Goal: Information Seeking & Learning: Learn about a topic

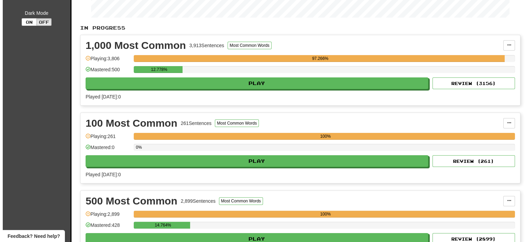
scroll to position [138, 0]
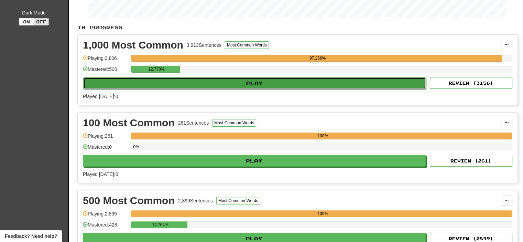
click at [256, 79] on button "Play" at bounding box center [254, 83] width 343 height 12
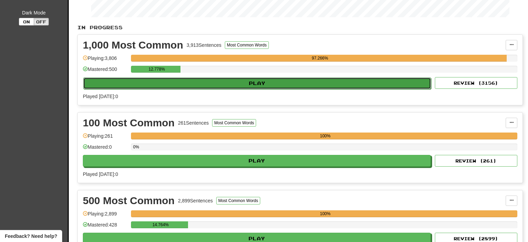
select select "**"
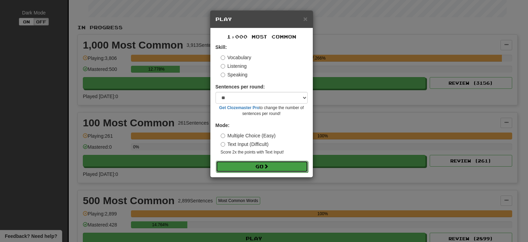
click at [256, 165] on button "Go" at bounding box center [262, 167] width 92 height 12
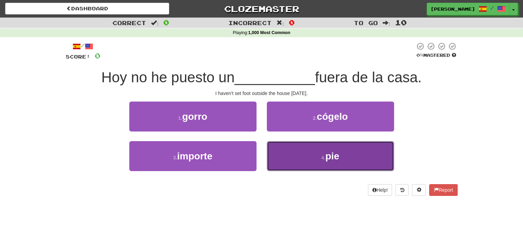
click at [306, 158] on button "4 . pie" at bounding box center [330, 156] width 127 height 30
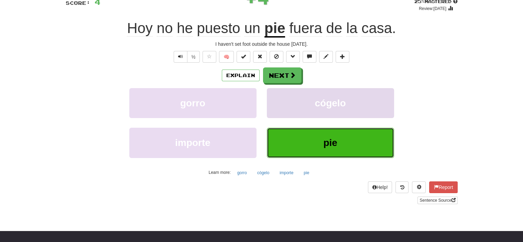
scroll to position [69, 0]
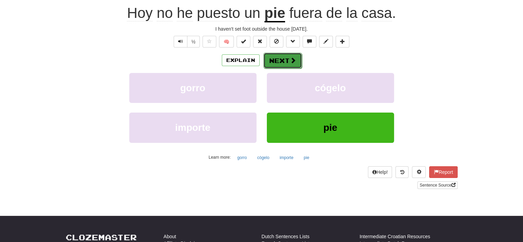
click at [290, 59] on span at bounding box center [293, 60] width 6 height 6
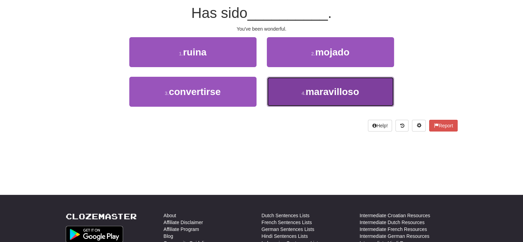
click at [320, 93] on span "maravilloso" at bounding box center [333, 91] width 54 height 11
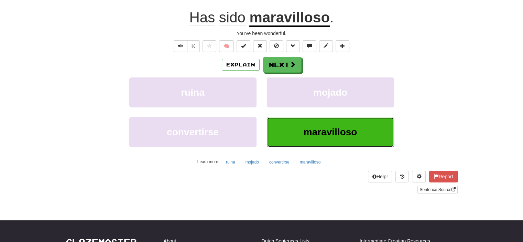
scroll to position [69, 0]
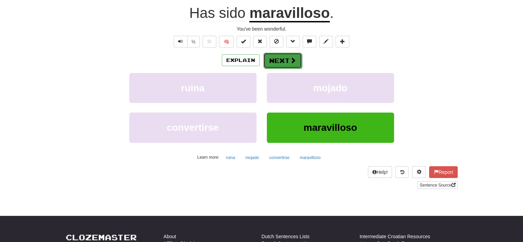
click at [289, 56] on button "Next" at bounding box center [282, 61] width 39 height 16
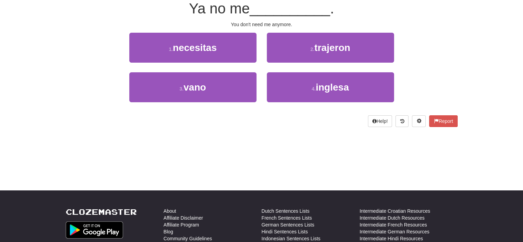
scroll to position [64, 0]
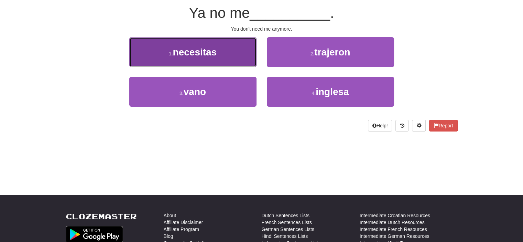
click at [235, 49] on button "1 . necesitas" at bounding box center [192, 52] width 127 height 30
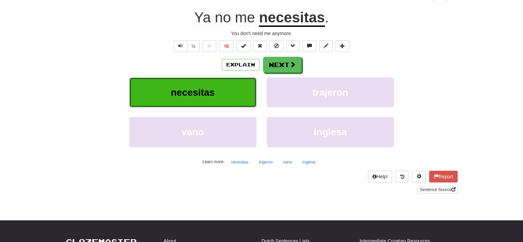
scroll to position [69, 0]
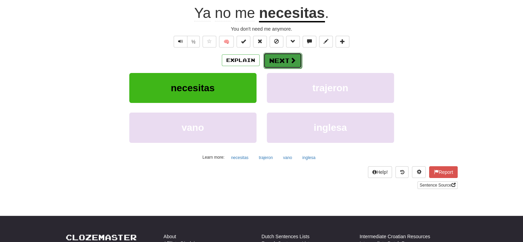
click at [291, 57] on span at bounding box center [293, 60] width 6 height 6
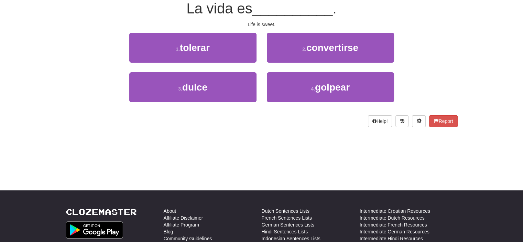
scroll to position [64, 0]
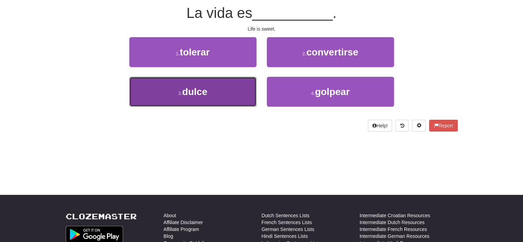
click at [233, 95] on button "3 . dulce" at bounding box center [192, 92] width 127 height 30
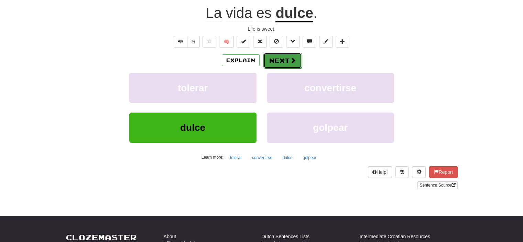
click at [279, 59] on button "Next" at bounding box center [282, 61] width 39 height 16
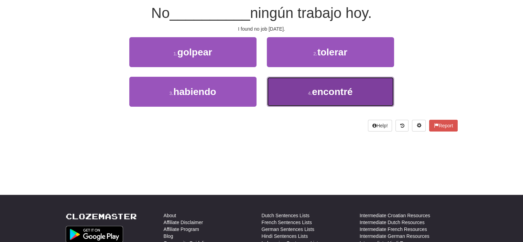
click at [305, 85] on button "4 . encontré" at bounding box center [330, 92] width 127 height 30
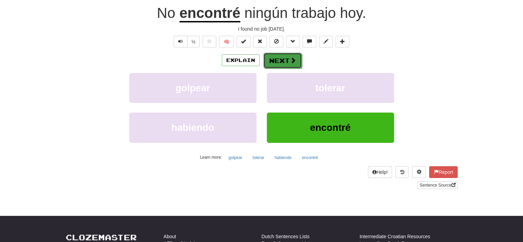
click at [287, 57] on button "Next" at bounding box center [282, 61] width 39 height 16
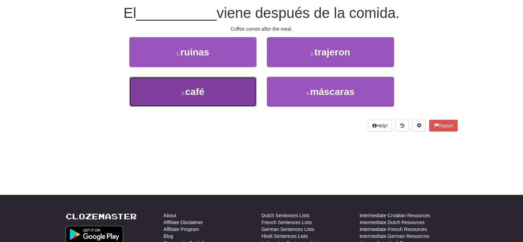
click at [235, 89] on button "3 . café" at bounding box center [192, 92] width 127 height 30
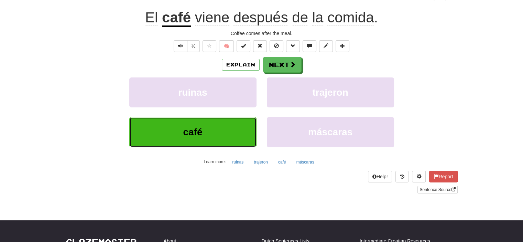
scroll to position [69, 0]
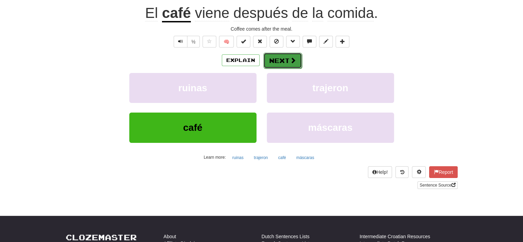
click at [290, 60] on span at bounding box center [293, 60] width 6 height 6
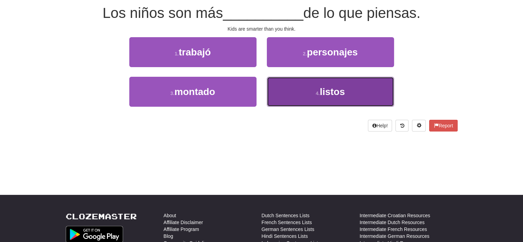
click at [302, 96] on button "4 . listos" at bounding box center [330, 92] width 127 height 30
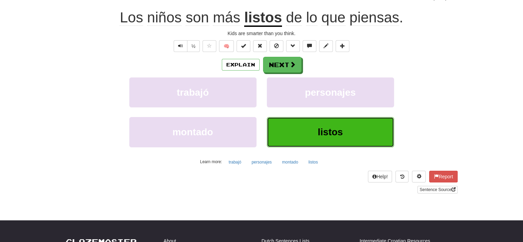
scroll to position [69, 0]
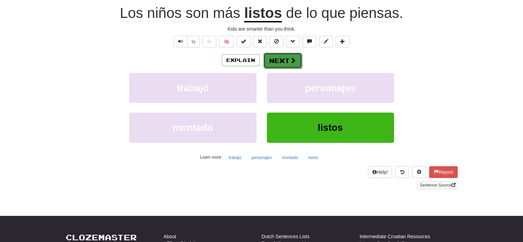
click at [278, 58] on button "Next" at bounding box center [282, 61] width 39 height 16
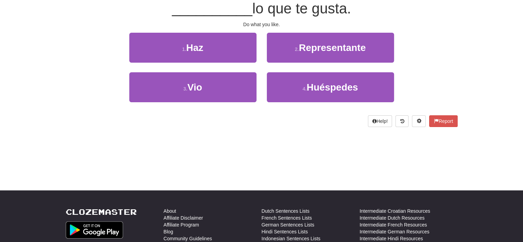
scroll to position [64, 0]
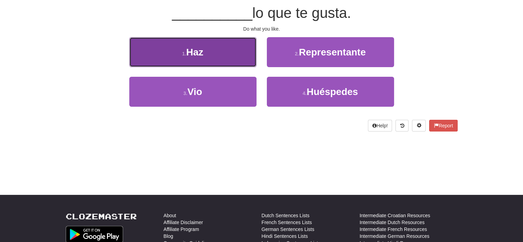
click at [242, 58] on button "1 . Haz" at bounding box center [192, 52] width 127 height 30
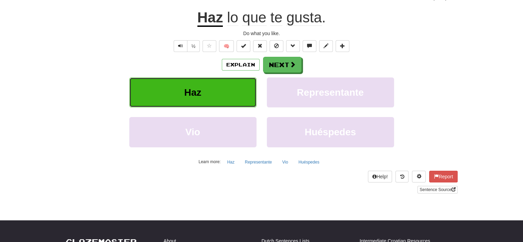
scroll to position [69, 0]
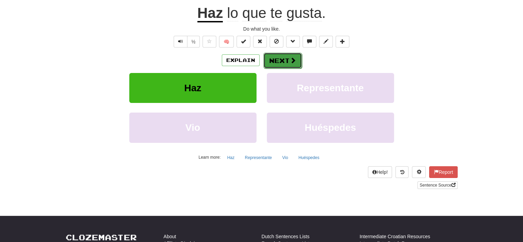
click at [278, 59] on button "Next" at bounding box center [282, 61] width 39 height 16
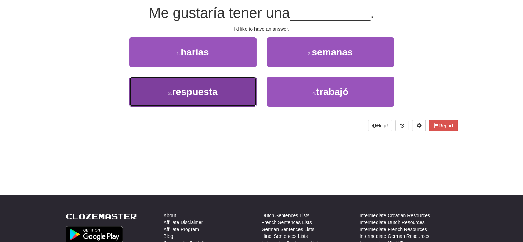
click at [239, 85] on button "3 . respuesta" at bounding box center [192, 92] width 127 height 30
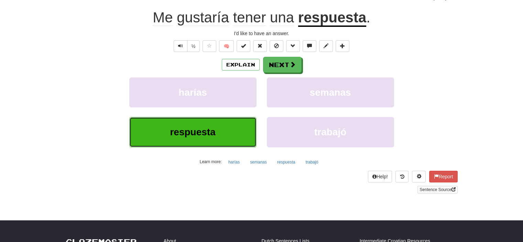
scroll to position [69, 0]
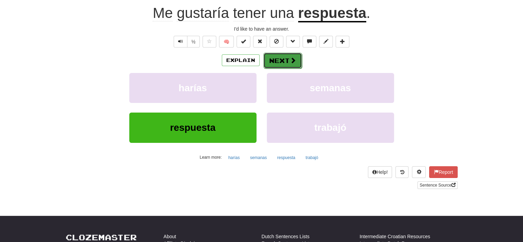
click at [274, 61] on button "Next" at bounding box center [282, 61] width 39 height 16
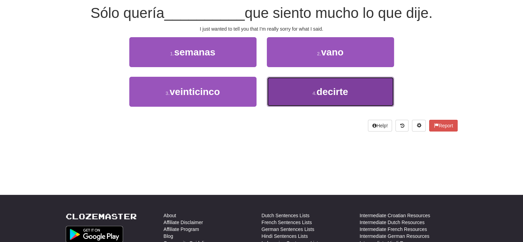
click at [294, 96] on button "4 . decirte" at bounding box center [330, 92] width 127 height 30
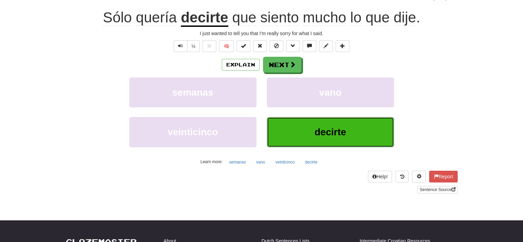
scroll to position [69, 0]
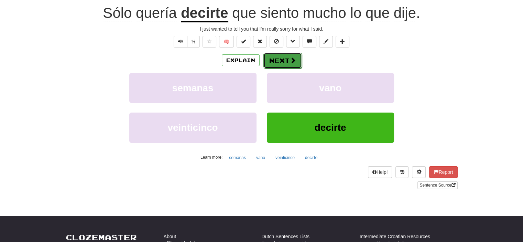
click at [287, 59] on button "Next" at bounding box center [282, 61] width 39 height 16
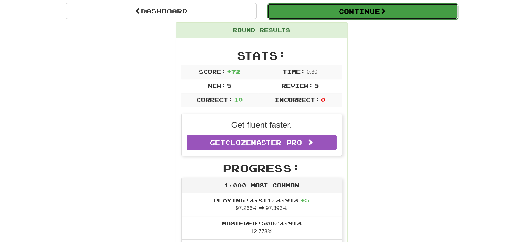
click at [352, 6] on button "Continue" at bounding box center [362, 11] width 191 height 16
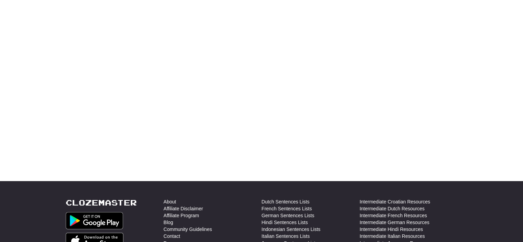
scroll to position [64, 0]
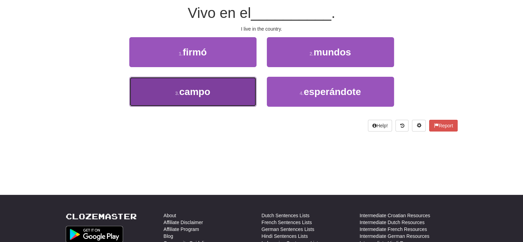
click at [206, 90] on span "campo" at bounding box center [194, 91] width 31 height 11
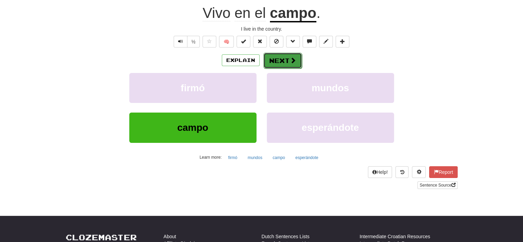
click at [290, 62] on span at bounding box center [293, 60] width 6 height 6
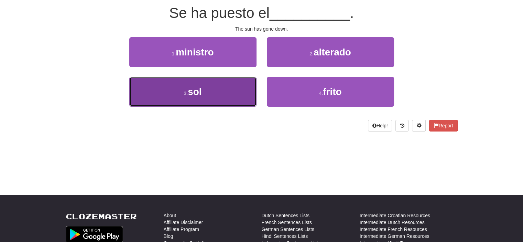
click at [229, 95] on button "3 . sol" at bounding box center [192, 92] width 127 height 30
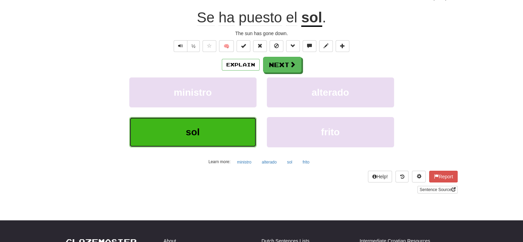
scroll to position [69, 0]
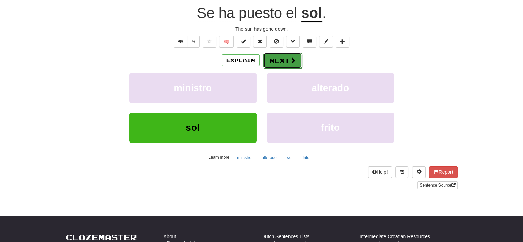
click at [275, 59] on button "Next" at bounding box center [282, 61] width 39 height 16
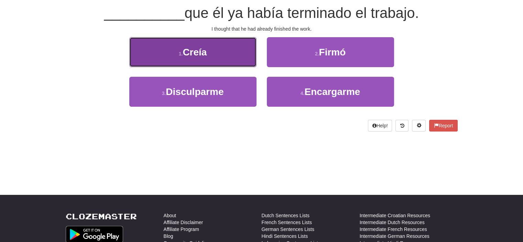
click at [232, 53] on button "1 . [GEOGRAPHIC_DATA]" at bounding box center [192, 52] width 127 height 30
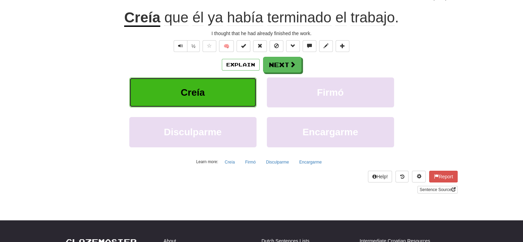
scroll to position [69, 0]
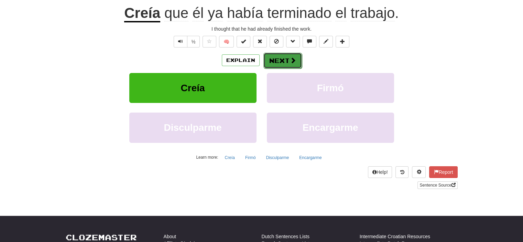
click at [278, 55] on button "Next" at bounding box center [282, 61] width 39 height 16
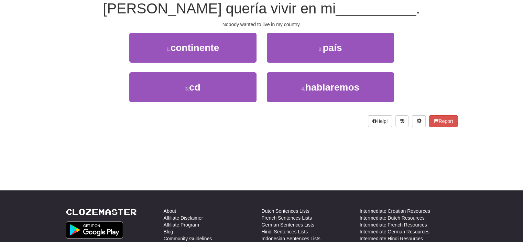
scroll to position [64, 0]
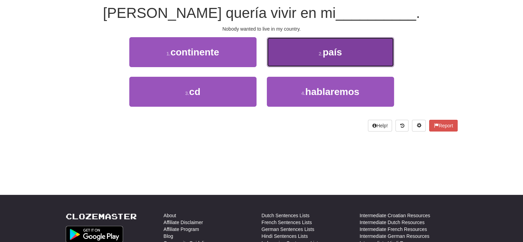
click at [281, 53] on button "2 . país" at bounding box center [330, 52] width 127 height 30
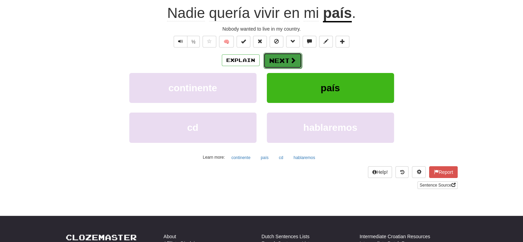
click at [280, 57] on button "Next" at bounding box center [282, 61] width 39 height 16
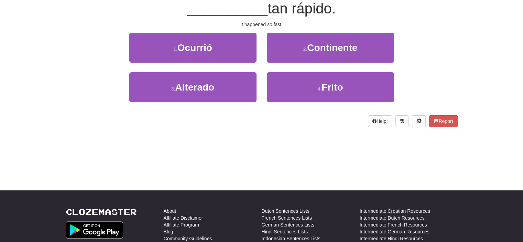
scroll to position [64, 0]
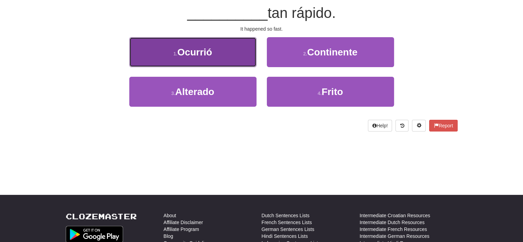
click at [242, 51] on button "1 . Ocurrió" at bounding box center [192, 52] width 127 height 30
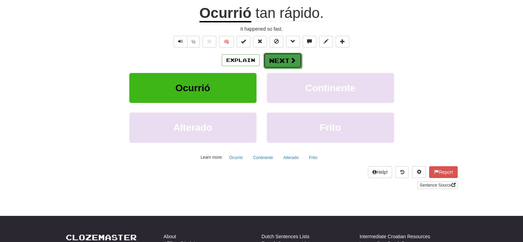
click at [280, 57] on button "Next" at bounding box center [282, 61] width 39 height 16
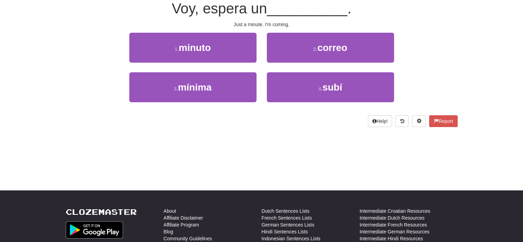
scroll to position [64, 0]
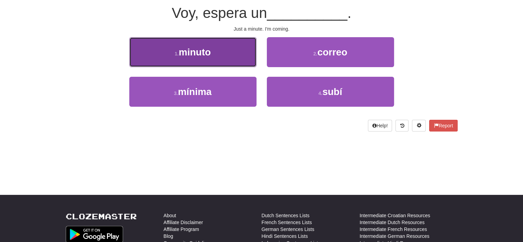
click at [234, 55] on button "1 . minuto" at bounding box center [192, 52] width 127 height 30
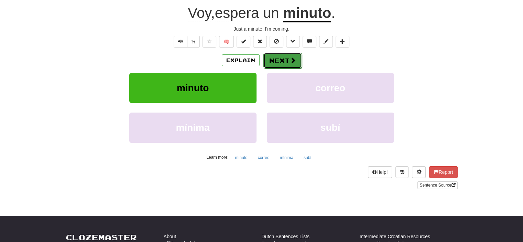
click at [274, 56] on button "Next" at bounding box center [282, 61] width 39 height 16
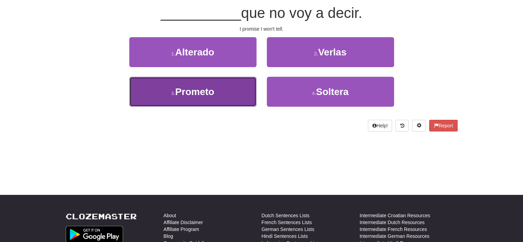
click at [235, 86] on button "3 . Prometo" at bounding box center [192, 92] width 127 height 30
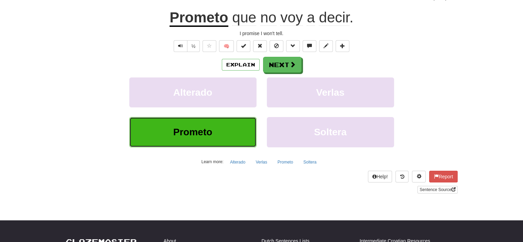
scroll to position [69, 0]
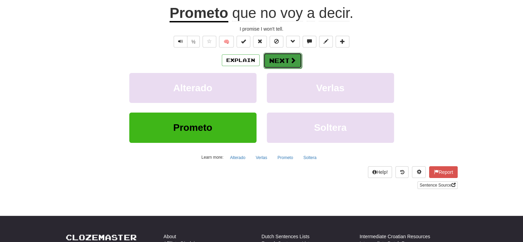
click at [284, 63] on button "Next" at bounding box center [282, 61] width 39 height 16
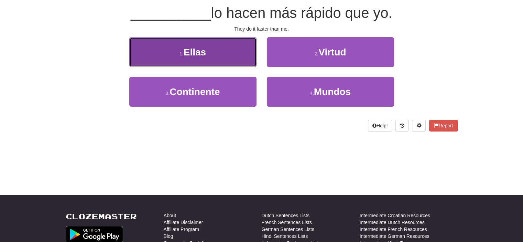
click at [243, 55] on button "1 . Ellas" at bounding box center [192, 52] width 127 height 30
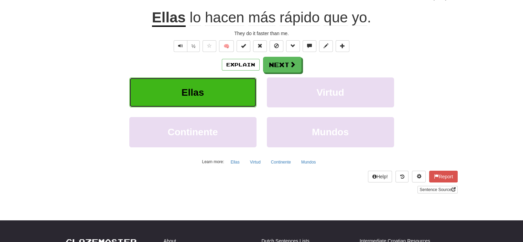
scroll to position [69, 0]
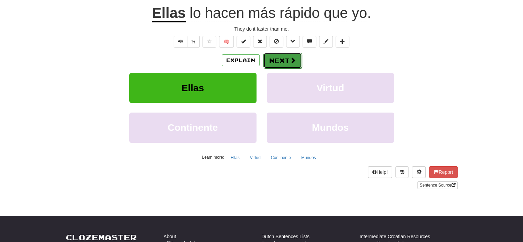
click at [271, 57] on button "Next" at bounding box center [282, 61] width 39 height 16
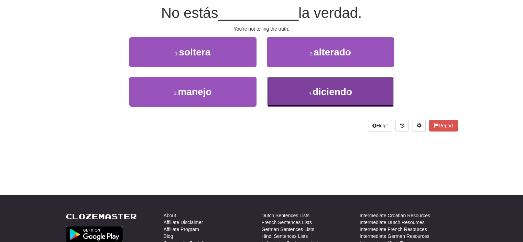
click at [293, 86] on button "4 . diciendo" at bounding box center [330, 92] width 127 height 30
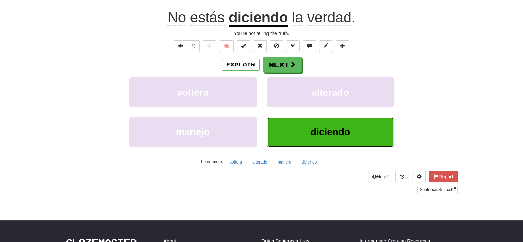
scroll to position [69, 0]
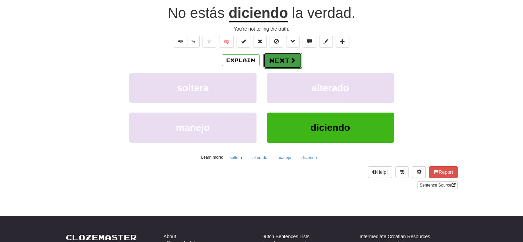
click at [279, 59] on button "Next" at bounding box center [282, 61] width 39 height 16
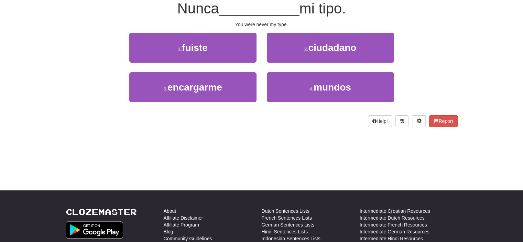
scroll to position [64, 0]
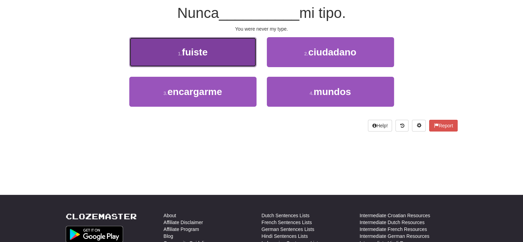
click at [242, 50] on button "1 . fuiste" at bounding box center [192, 52] width 127 height 30
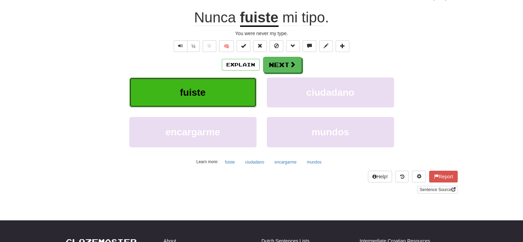
scroll to position [69, 0]
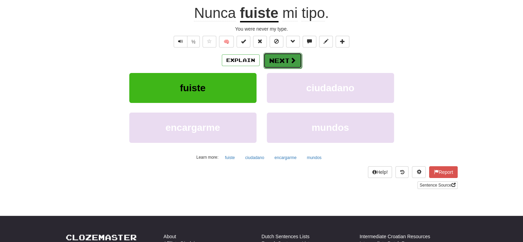
click at [279, 57] on button "Next" at bounding box center [282, 61] width 39 height 16
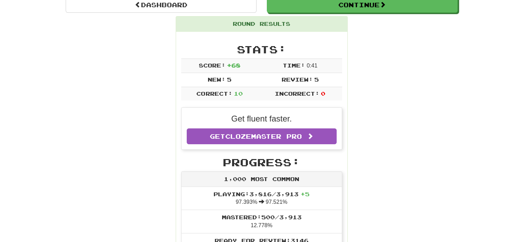
scroll to position [30, 0]
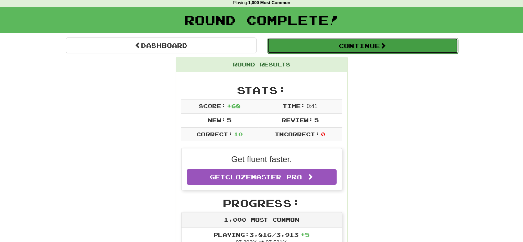
click at [350, 46] on button "Continue" at bounding box center [362, 46] width 191 height 16
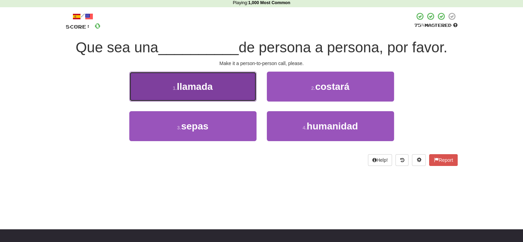
click at [198, 85] on span "llamada" at bounding box center [195, 86] width 36 height 11
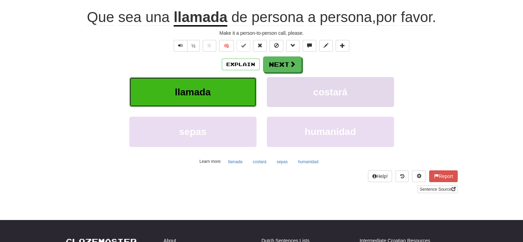
scroll to position [64, 0]
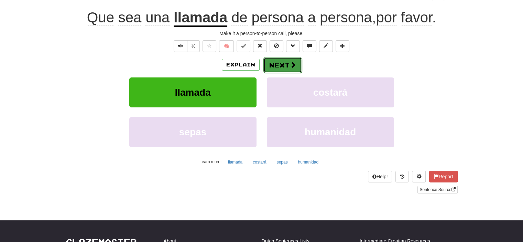
click at [283, 66] on button "Next" at bounding box center [282, 65] width 39 height 16
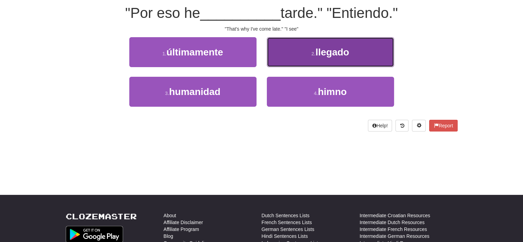
click at [289, 56] on button "2 . llegado" at bounding box center [330, 52] width 127 height 30
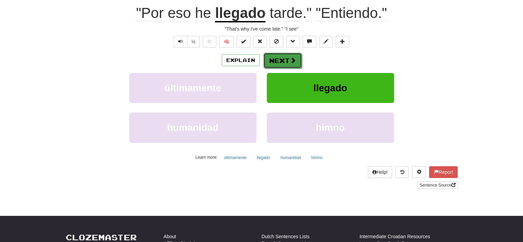
click at [282, 60] on button "Next" at bounding box center [282, 61] width 39 height 16
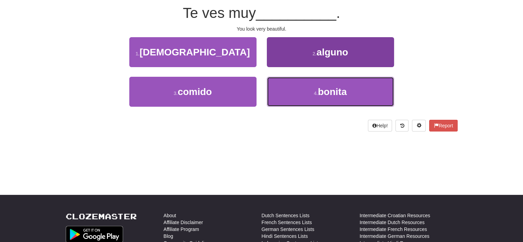
click at [301, 83] on button "4 . [PERSON_NAME]" at bounding box center [330, 92] width 127 height 30
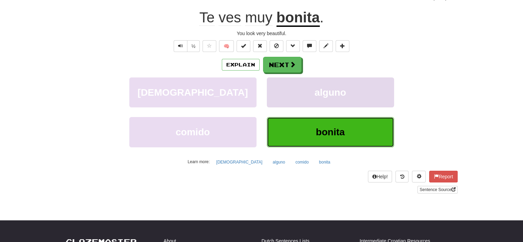
scroll to position [69, 0]
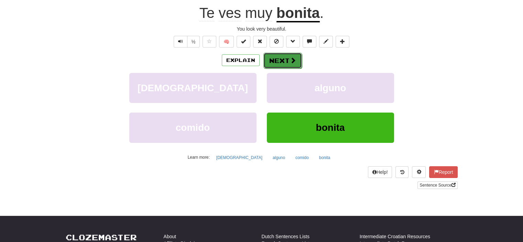
click at [283, 62] on button "Next" at bounding box center [282, 61] width 39 height 16
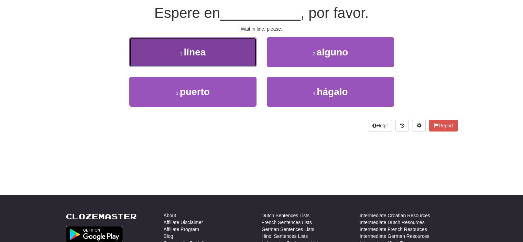
click at [234, 48] on button "1 . línea" at bounding box center [192, 52] width 127 height 30
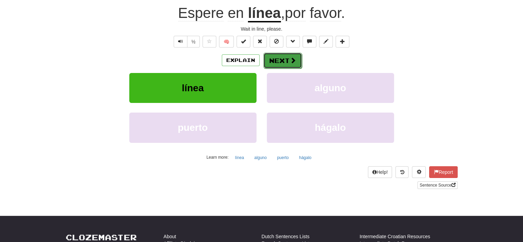
click at [284, 61] on button "Next" at bounding box center [282, 61] width 39 height 16
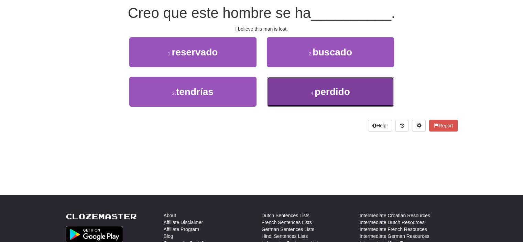
click at [270, 88] on button "4 . perdido" at bounding box center [330, 92] width 127 height 30
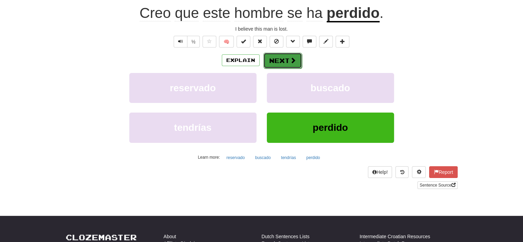
click at [275, 59] on button "Next" at bounding box center [282, 61] width 39 height 16
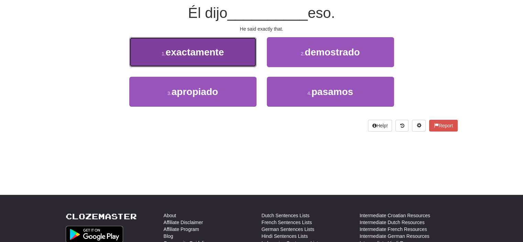
click at [234, 54] on button "1 . exactamente" at bounding box center [192, 52] width 127 height 30
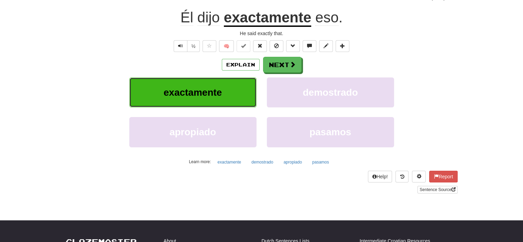
scroll to position [69, 0]
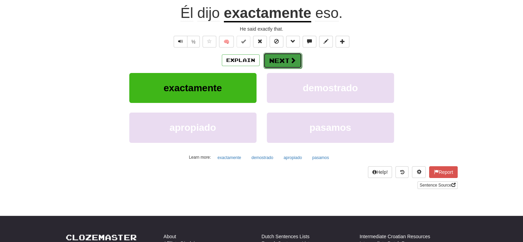
click at [285, 63] on button "Next" at bounding box center [282, 61] width 39 height 16
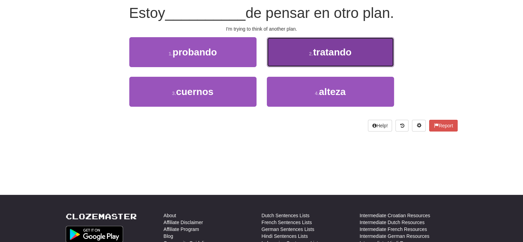
click at [301, 51] on button "2 . tratando" at bounding box center [330, 52] width 127 height 30
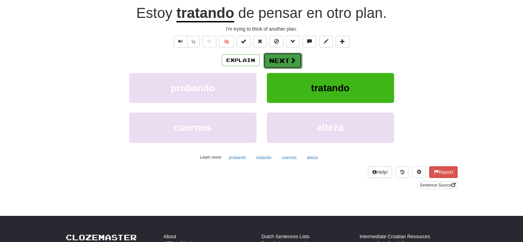
click at [285, 56] on button "Next" at bounding box center [282, 61] width 39 height 16
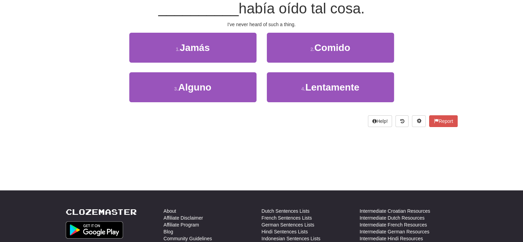
scroll to position [64, 0]
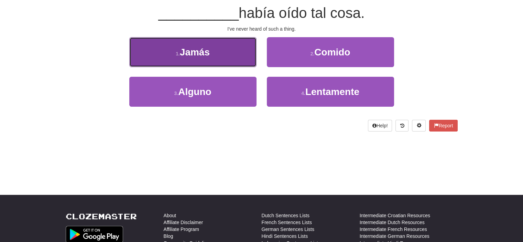
click at [225, 56] on button "1 . [GEOGRAPHIC_DATA]" at bounding box center [192, 52] width 127 height 30
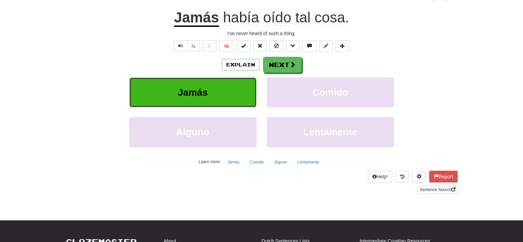
scroll to position [69, 0]
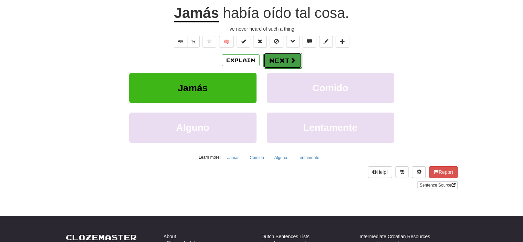
click at [283, 58] on button "Next" at bounding box center [282, 61] width 39 height 16
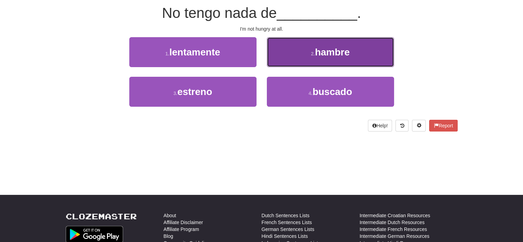
click at [291, 57] on button "2 . hambre" at bounding box center [330, 52] width 127 height 30
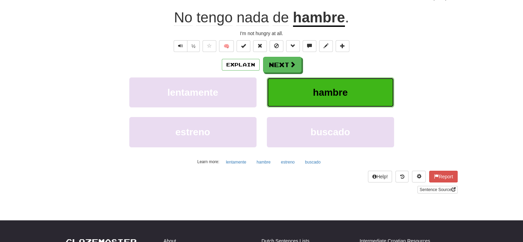
scroll to position [69, 0]
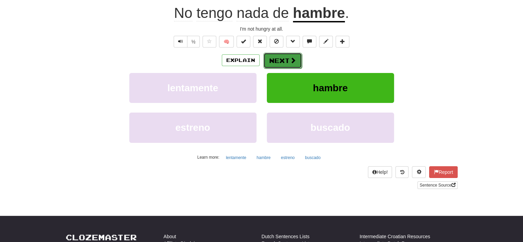
click at [280, 57] on button "Next" at bounding box center [282, 61] width 39 height 16
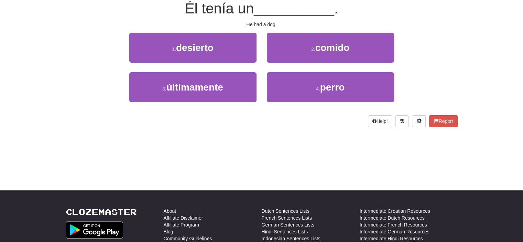
scroll to position [64, 0]
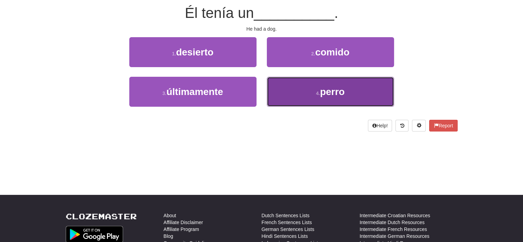
click at [309, 85] on button "4 . perro" at bounding box center [330, 92] width 127 height 30
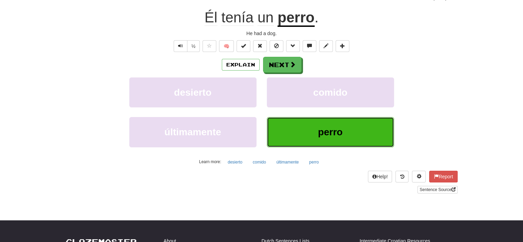
scroll to position [69, 0]
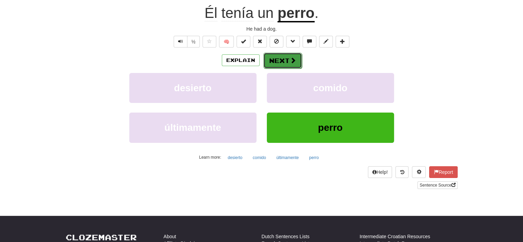
click at [290, 61] on span at bounding box center [293, 60] width 6 height 6
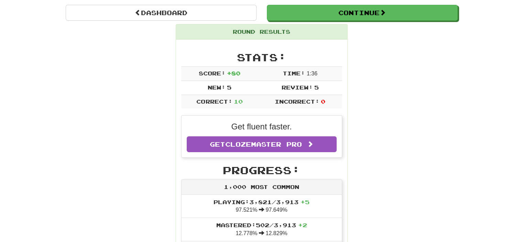
scroll to position [30, 0]
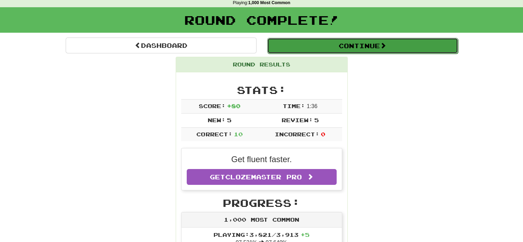
click at [366, 46] on button "Continue" at bounding box center [362, 46] width 191 height 16
